Goal: Task Accomplishment & Management: Manage account settings

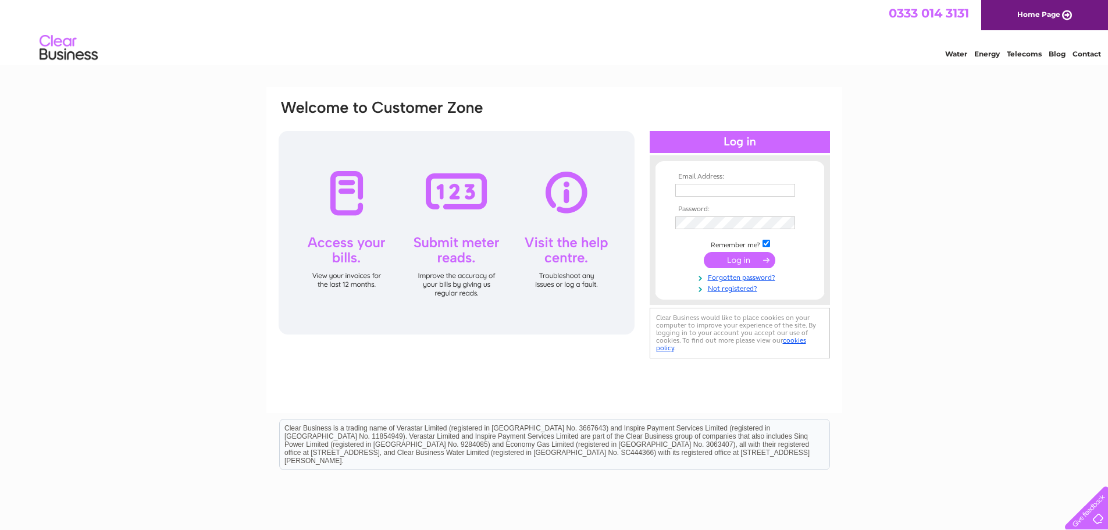
type input "adminparish@saintstephens.co.uk"
click at [740, 259] on input "submit" at bounding box center [740, 260] width 72 height 16
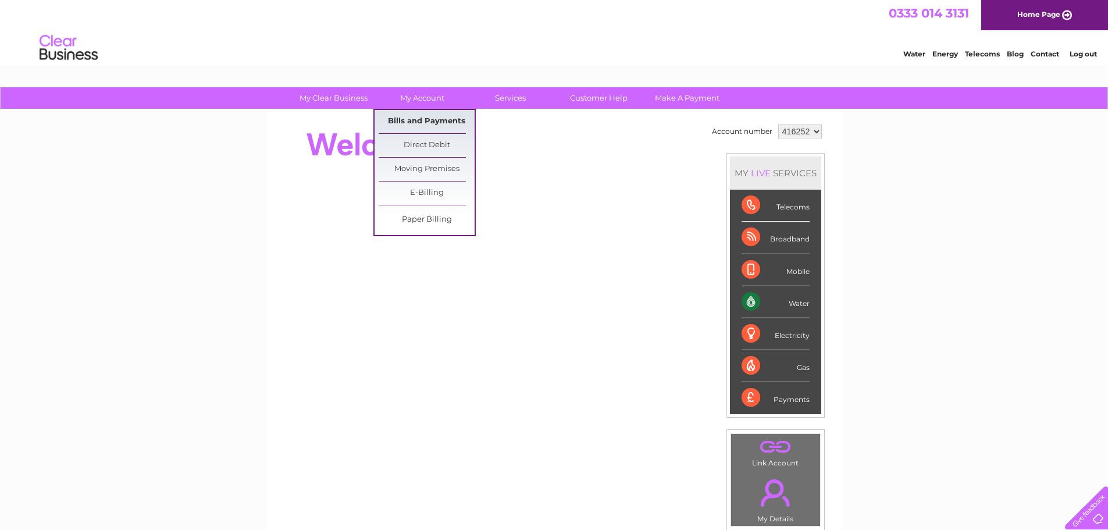
click at [417, 120] on link "Bills and Payments" at bounding box center [426, 121] width 96 height 23
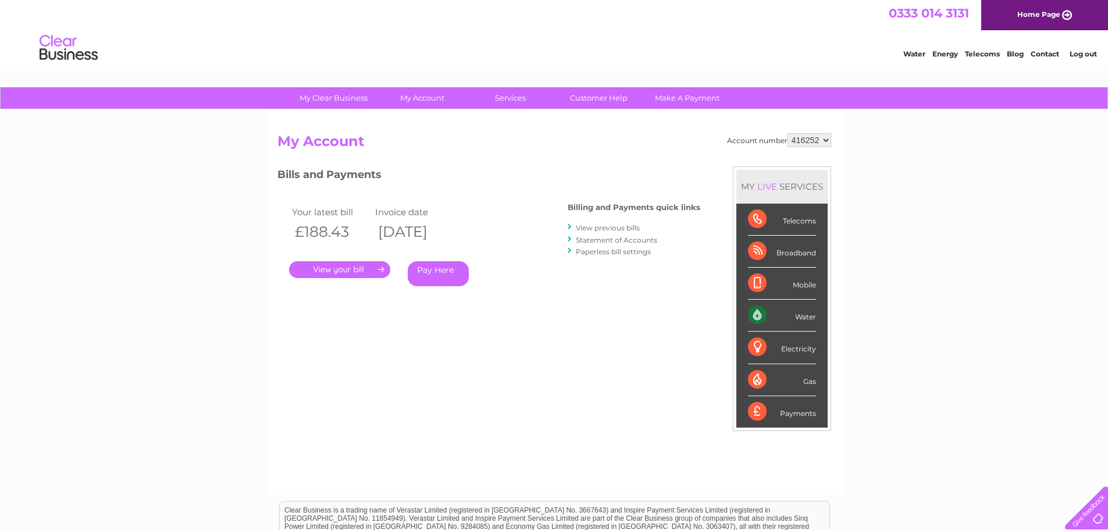
click at [362, 272] on link "." at bounding box center [339, 269] width 101 height 17
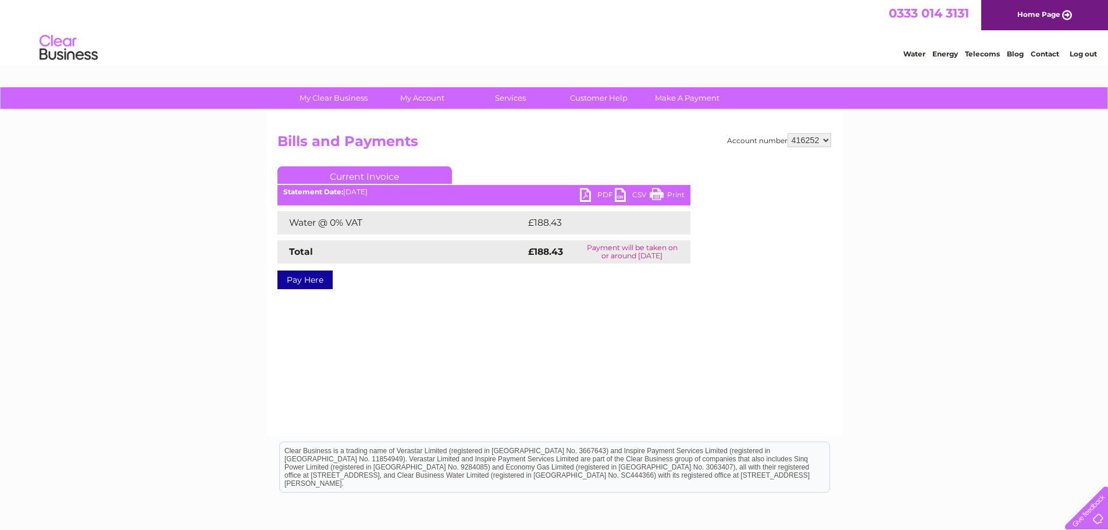
drag, startPoint x: 605, startPoint y: 195, endPoint x: 596, endPoint y: 340, distance: 145.1
click at [605, 195] on link "PDF" at bounding box center [597, 196] width 35 height 17
drag, startPoint x: 1078, startPoint y: 56, endPoint x: 1058, endPoint y: 63, distance: 21.5
click at [1078, 56] on link "Log out" at bounding box center [1082, 53] width 27 height 9
